Goal: Task Accomplishment & Management: Use online tool/utility

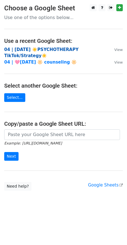
click at [48, 49] on strong "04 | [DATE] ☀️PSYCHOTHERAPY TikTok/Strategy☀️" at bounding box center [41, 52] width 74 height 11
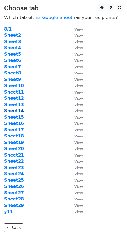
click at [17, 113] on strong "Sheet14" at bounding box center [14, 110] width 20 height 5
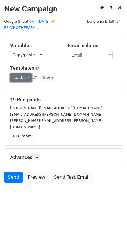
click at [22, 74] on link "Load..." at bounding box center [21, 77] width 22 height 9
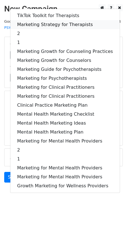
click at [42, 20] on link "Marketing Strategy for Therapists" at bounding box center [64, 24] width 109 height 9
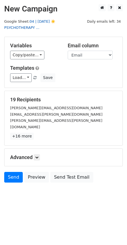
click at [55, 21] on link "04 | AUG 1 ☀️PSYCHOTHERAPY ..." at bounding box center [29, 24] width 51 height 11
click at [38, 156] on icon at bounding box center [36, 157] width 3 height 3
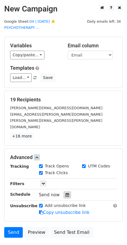
click at [65, 193] on icon at bounding box center [67, 195] width 4 height 4
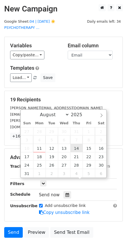
type input "2025-08-14 12:00"
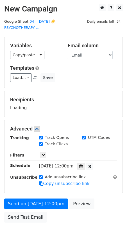
click at [46, 191] on form "Variables Copy/paste... {{Name}} {{Email}} Email column Name Email Templates Lo…" at bounding box center [63, 131] width 118 height 189
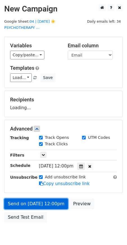
click at [45, 196] on form "Variables Copy/paste... {{Name}} {{Email}} Email column Name Email Templates Lo…" at bounding box center [63, 131] width 118 height 189
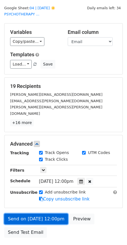
scroll to position [14, 0]
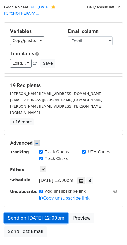
click at [28, 213] on link "Send on Aug 14 at 12:00pm" at bounding box center [36, 218] width 64 height 11
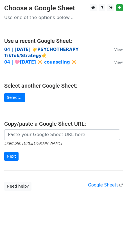
click at [55, 49] on strong "04 | AUG 1 ☀️PSYCHOTHERAPY TikTok/Strategy☀️" at bounding box center [41, 52] width 74 height 11
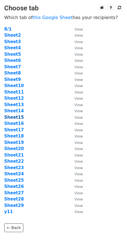
click at [16, 116] on strong "Sheet15" at bounding box center [14, 117] width 20 height 5
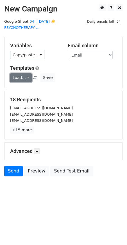
click at [22, 73] on link "Load..." at bounding box center [21, 77] width 22 height 9
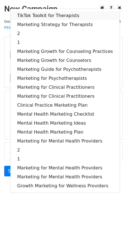
click at [38, 11] on link "TikTok Toolkit for Therapists" at bounding box center [64, 15] width 109 height 9
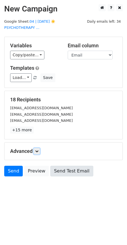
drag, startPoint x: 39, startPoint y: 145, endPoint x: 64, endPoint y: 178, distance: 41.4
click at [38, 150] on icon at bounding box center [36, 151] width 3 height 3
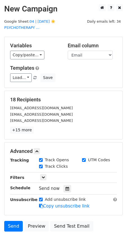
click at [65, 185] on div at bounding box center [67, 188] width 8 height 7
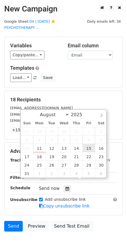
type input "2025-08-15 12:00"
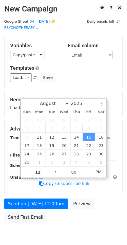
click at [58, 191] on form "Variables Copy/paste... {{Name}} {{Email}} Email column Name Email Templates Lo…" at bounding box center [63, 131] width 118 height 189
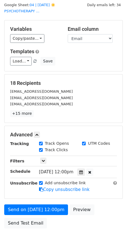
scroll to position [17, 0]
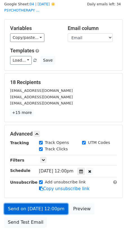
click at [52, 204] on link "Send on Aug 15 at 12:00pm" at bounding box center [36, 209] width 64 height 11
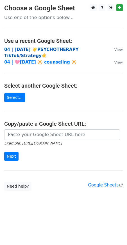
click at [61, 50] on strong "04 | [DATE] ☀️PSYCHOTHERAPY TikTok/Strategy☀️" at bounding box center [41, 52] width 74 height 11
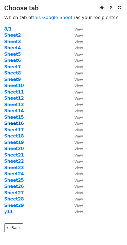
click at [18, 124] on strong "Sheet16" at bounding box center [14, 123] width 20 height 5
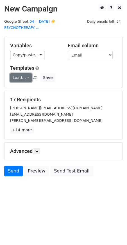
click at [24, 73] on link "Load..." at bounding box center [21, 77] width 22 height 9
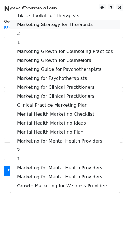
click at [53, 20] on link "Marketing Strategy for Therapists" at bounding box center [64, 24] width 109 height 9
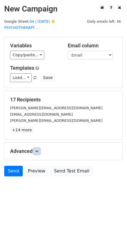
click at [38, 150] on icon at bounding box center [36, 151] width 3 height 3
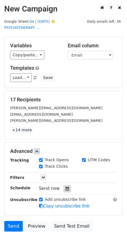
click at [65, 187] on icon at bounding box center [67, 189] width 4 height 4
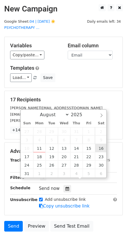
type input "2025-08-16 12:00"
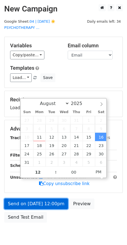
click at [41, 199] on link "Send on Aug 16 at 12:00pm" at bounding box center [36, 204] width 64 height 11
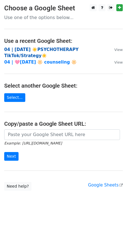
click at [47, 49] on strong "04 | [DATE] ☀️PSYCHOTHERAPY TikTok/Strategy☀️" at bounding box center [41, 52] width 74 height 11
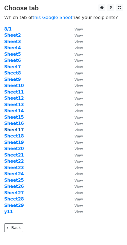
click at [15, 131] on strong "Sheet17" at bounding box center [14, 130] width 20 height 5
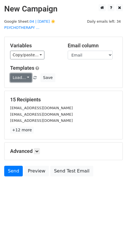
click at [23, 73] on link "Load..." at bounding box center [21, 77] width 22 height 9
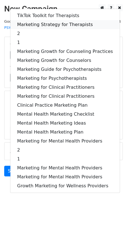
click at [55, 21] on link "Marketing Strategy for Therapists" at bounding box center [64, 24] width 109 height 9
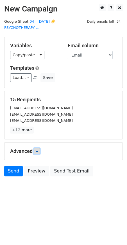
click at [38, 150] on icon at bounding box center [36, 151] width 3 height 3
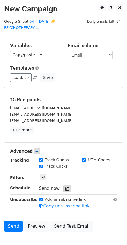
click at [63, 185] on div at bounding box center [67, 188] width 8 height 7
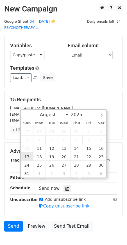
type input "2025-08-17 12:00"
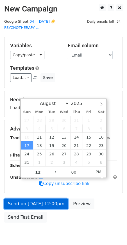
click at [29, 199] on link "Send on Aug 17 at 12:00pm" at bounding box center [36, 204] width 64 height 11
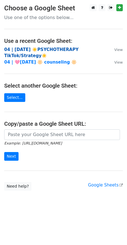
click at [47, 47] on strong "04 | [DATE] ☀️PSYCHOTHERAPY TikTok/Strategy☀️" at bounding box center [41, 52] width 74 height 11
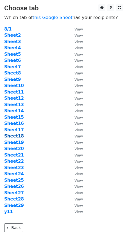
click at [17, 137] on strong "Sheet18" at bounding box center [14, 136] width 20 height 5
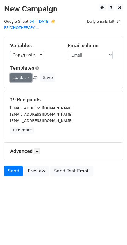
click at [22, 73] on link "Load..." at bounding box center [21, 77] width 22 height 9
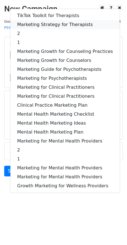
click at [43, 20] on link "Marketing Strategy for Therapists" at bounding box center [64, 24] width 109 height 9
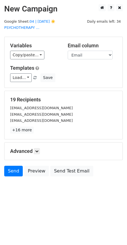
click at [36, 143] on div "Advanced Tracking Track Opens UTM Codes Track Clicks Filters Only include sprea…" at bounding box center [63, 151] width 118 height 17
click at [36, 148] on link at bounding box center [37, 151] width 6 height 6
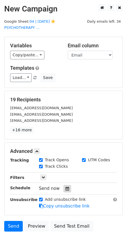
click at [65, 187] on icon at bounding box center [67, 189] width 4 height 4
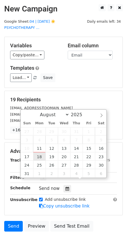
type input "2025-08-18 12:00"
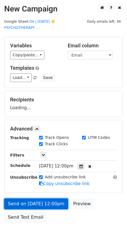
click at [35, 199] on link "Send on Aug 18 at 12:00pm" at bounding box center [36, 204] width 64 height 11
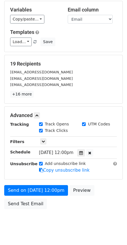
scroll to position [40, 0]
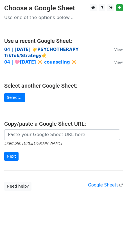
click at [33, 50] on strong "04 | AUG 1 ☀️PSYCHOTHERAPY TikTok/Strategy☀️" at bounding box center [41, 52] width 74 height 11
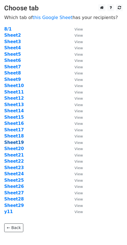
click at [14, 142] on strong "Sheet19" at bounding box center [14, 142] width 20 height 5
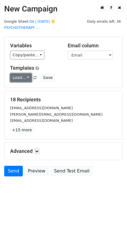
click at [21, 73] on link "Load..." at bounding box center [21, 77] width 22 height 9
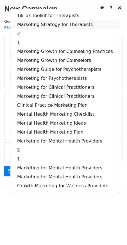
click at [44, 20] on link "Marketing Strategy for Therapists" at bounding box center [64, 24] width 109 height 9
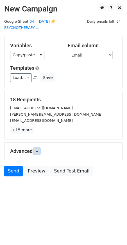
click at [38, 150] on icon at bounding box center [36, 151] width 3 height 3
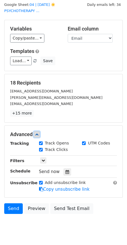
scroll to position [26, 0]
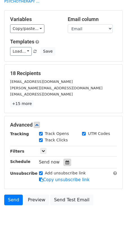
click at [65, 161] on icon at bounding box center [67, 163] width 4 height 4
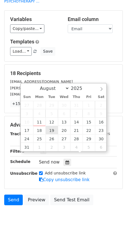
type input "2025-08-19 12:00"
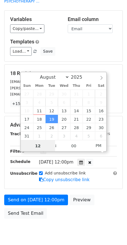
scroll to position [0, 0]
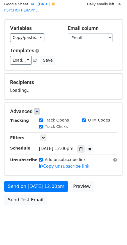
click at [40, 171] on form "Variables Copy/paste... {{Name}} {{Email}} Email column Name Email Templates Lo…" at bounding box center [63, 113] width 118 height 189
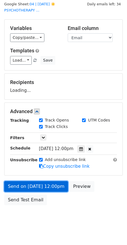
click at [40, 179] on form "Variables Copy/paste... {{Name}} {{Email}} Email column Name Email Templates Lo…" at bounding box center [63, 113] width 118 height 189
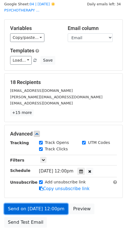
click at [32, 204] on link "Send on Aug 19 at 12:00pm" at bounding box center [36, 209] width 64 height 11
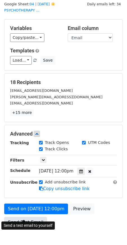
click at [26, 217] on link "Send Test Email" at bounding box center [25, 222] width 43 height 11
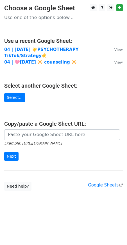
click at [20, 47] on td "04 | [DATE] ☀️PSYCHOTHERAPY TikTok/Strategy☀️" at bounding box center [56, 53] width 104 height 13
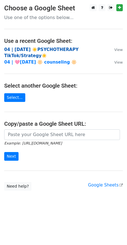
click at [20, 48] on strong "04 | [DATE] ☀️PSYCHOTHERAPY TikTok/Strategy☀️" at bounding box center [41, 52] width 74 height 11
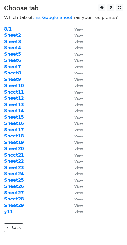
click at [54, 20] on main "Choose tab Which tab of this Google Sheet has your recipients? 8/1 View Sheet2 …" at bounding box center [63, 118] width 127 height 228
click at [16, 149] on strong "Sheet20" at bounding box center [14, 148] width 20 height 5
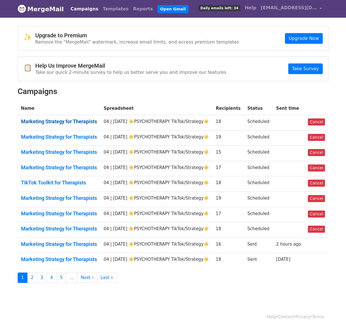
click at [94, 123] on link "Marketing Strategy for Therapists" at bounding box center [59, 121] width 76 height 6
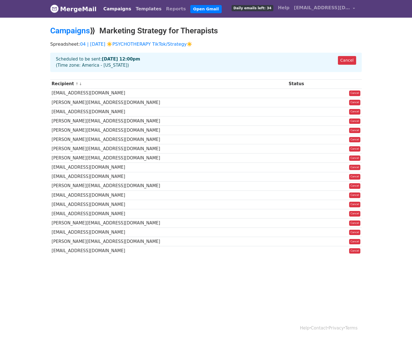
click at [138, 12] on link "Templates" at bounding box center [148, 8] width 30 height 11
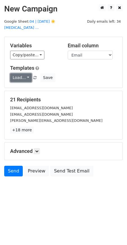
click at [18, 73] on link "Load..." at bounding box center [21, 77] width 22 height 9
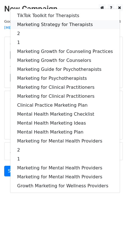
click at [42, 20] on link "Marketing Strategy for Therapists" at bounding box center [64, 24] width 109 height 9
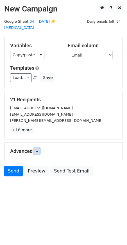
click at [40, 148] on link at bounding box center [37, 151] width 6 height 6
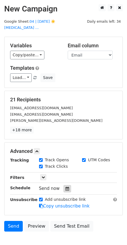
click at [65, 187] on icon at bounding box center [67, 189] width 4 height 4
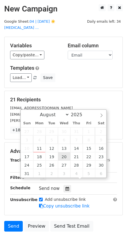
type input "2025-08-20 12:00"
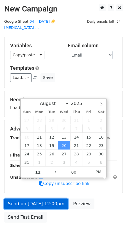
click at [57, 201] on link "Send on Aug 20 at 12:00pm" at bounding box center [36, 204] width 64 height 11
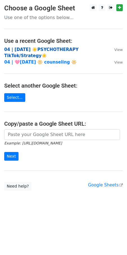
click at [63, 49] on strong "04 | [DATE] ☀️PSYCHOTHERAPY TikTok/Strategy☀️" at bounding box center [41, 52] width 74 height 11
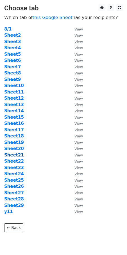
click at [19, 156] on strong "Sheet21" at bounding box center [14, 155] width 20 height 5
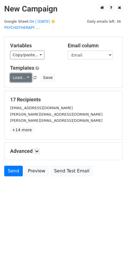
click at [24, 73] on link "Load..." at bounding box center [21, 77] width 22 height 9
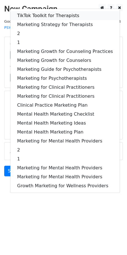
click at [45, 11] on link "TikTok Toolkit for Therapists" at bounding box center [64, 15] width 109 height 9
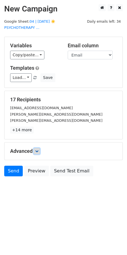
click at [37, 150] on icon at bounding box center [36, 151] width 3 height 3
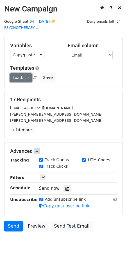
click at [23, 73] on link "Load..." at bounding box center [21, 77] width 22 height 9
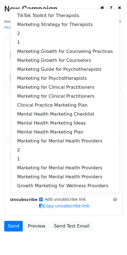
click at [6, 37] on div "Variables Copy/paste... {{Name}} {{Email}} Email column Name Email Templates Lo…" at bounding box center [63, 62] width 118 height 51
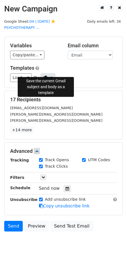
click at [45, 73] on button "Save" at bounding box center [47, 77] width 15 height 9
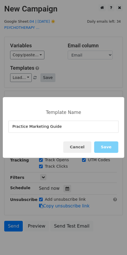
type input "Practice Marketing Guide"
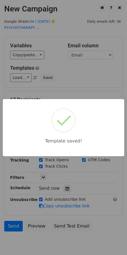
click at [55, 66] on div "Template saved!" at bounding box center [63, 127] width 127 height 255
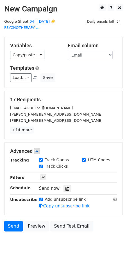
click at [94, 97] on h5 "17 Recipients" at bounding box center [63, 100] width 107 height 6
drag, startPoint x: 65, startPoint y: 180, endPoint x: 69, endPoint y: 183, distance: 5.1
click at [65, 187] on icon at bounding box center [67, 189] width 4 height 4
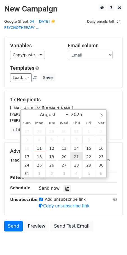
type input "2025-08-21 12:00"
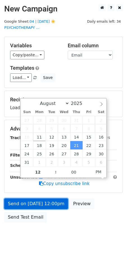
click at [52, 199] on link "Send on Aug 21 at 12:00pm" at bounding box center [36, 204] width 64 height 11
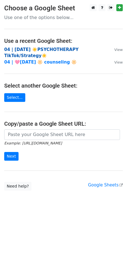
click at [47, 48] on strong "04 | [DATE] ☀️PSYCHOTHERAPY TikTok/Strategy☀️" at bounding box center [41, 52] width 74 height 11
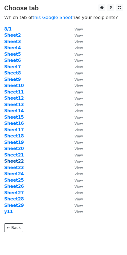
click at [10, 161] on strong "Sheet22" at bounding box center [14, 161] width 20 height 5
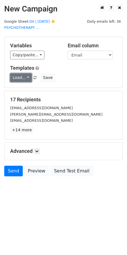
click at [24, 73] on link "Load..." at bounding box center [21, 77] width 22 height 9
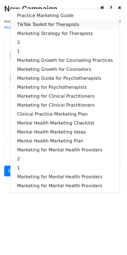
click at [50, 20] on link "TikTok Toolkit for Therapists" at bounding box center [64, 24] width 109 height 9
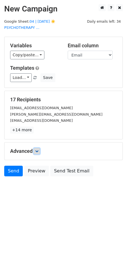
click at [37, 150] on icon at bounding box center [36, 151] width 3 height 3
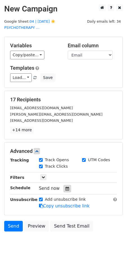
click at [66, 185] on div at bounding box center [67, 188] width 8 height 7
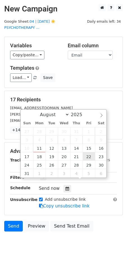
type input "[DATE] 12:00"
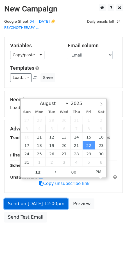
click at [48, 199] on link "Send on [DATE] 12:00pm" at bounding box center [36, 204] width 64 height 11
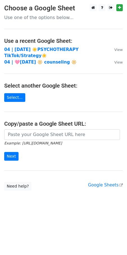
click at [57, 47] on td "04 | AUG 1 ☀️PSYCHOTHERAPY TikTok/Strategy☀️" at bounding box center [56, 53] width 104 height 13
click at [45, 47] on td "04 | AUG 1 ☀️PSYCHOTHERAPY TikTok/Strategy☀️" at bounding box center [56, 53] width 104 height 13
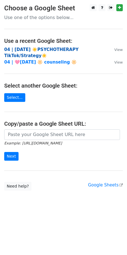
click at [38, 48] on strong "04 | AUG 1 ☀️PSYCHOTHERAPY TikTok/Strategy☀️" at bounding box center [41, 52] width 74 height 11
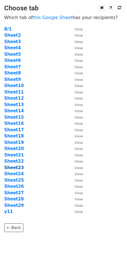
click at [17, 169] on strong "Sheet23" at bounding box center [14, 167] width 20 height 5
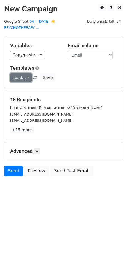
click at [25, 73] on link "Load..." at bounding box center [21, 77] width 22 height 9
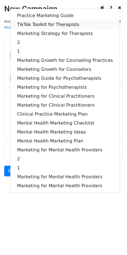
click at [40, 20] on link "TikTok Toolkit for Therapists" at bounding box center [64, 24] width 109 height 9
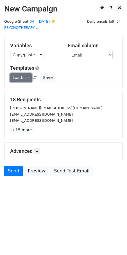
click at [22, 73] on link "Load..." at bounding box center [21, 77] width 22 height 9
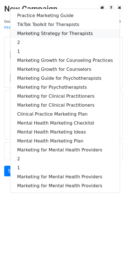
click at [39, 29] on link "Marketing Strategy for Therapists" at bounding box center [64, 33] width 109 height 9
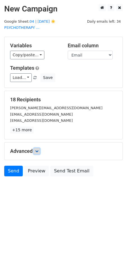
click at [37, 150] on icon at bounding box center [36, 151] width 3 height 3
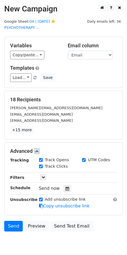
click at [68, 185] on div "Send now" at bounding box center [72, 189] width 66 height 8
click at [66, 187] on icon at bounding box center [67, 189] width 4 height 4
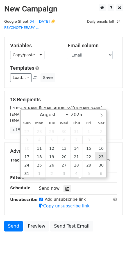
type input "2025-08-23 12:00"
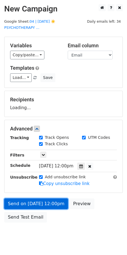
click at [52, 199] on link "Send on Aug 23 at 12:00pm" at bounding box center [36, 204] width 64 height 11
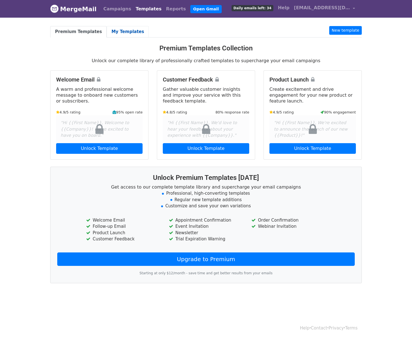
click at [126, 30] on link "My Templates" at bounding box center [128, 31] width 42 height 11
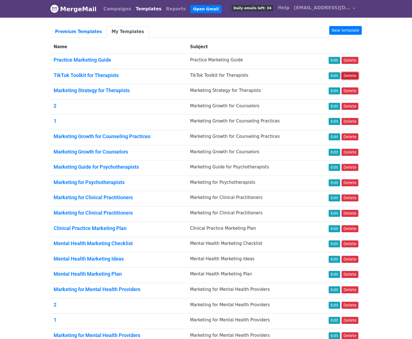
click at [355, 74] on link "Delete" at bounding box center [349, 75] width 17 height 7
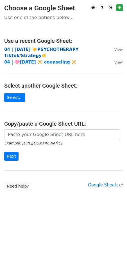
click at [53, 47] on strong "04 | [DATE] ☀️PSYCHOTHERAPY TikTok/Strategy☀️" at bounding box center [41, 52] width 74 height 11
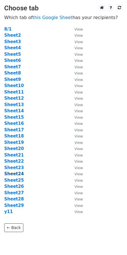
click at [17, 175] on strong "Sheet24" at bounding box center [14, 174] width 20 height 5
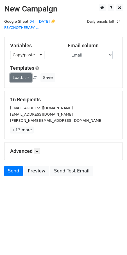
click at [17, 73] on link "Load..." at bounding box center [21, 77] width 22 height 9
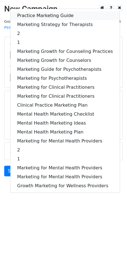
click at [47, 11] on link "Practice Marketing Guide" at bounding box center [64, 15] width 109 height 9
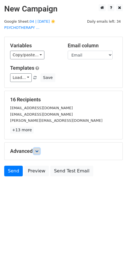
click at [38, 150] on icon at bounding box center [36, 151] width 3 height 3
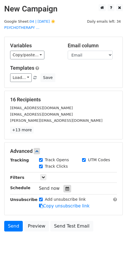
click at [65, 187] on icon at bounding box center [67, 189] width 4 height 4
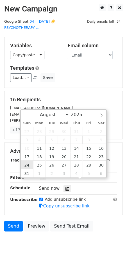
type input "[DATE] 12:00"
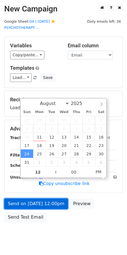
click at [30, 199] on link "Send on [DATE] 12:00pm" at bounding box center [36, 204] width 64 height 11
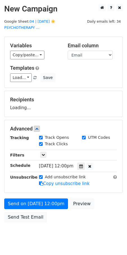
click at [30, 187] on div "Unsubscribe" at bounding box center [20, 180] width 29 height 13
